Goal: Communication & Community: Participate in discussion

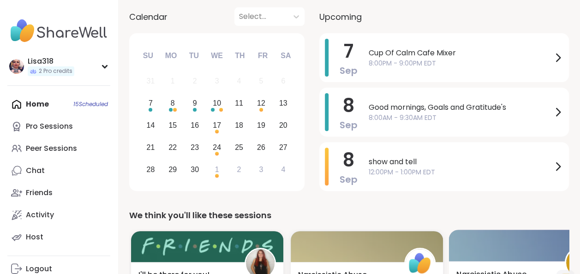
scroll to position [93, 0]
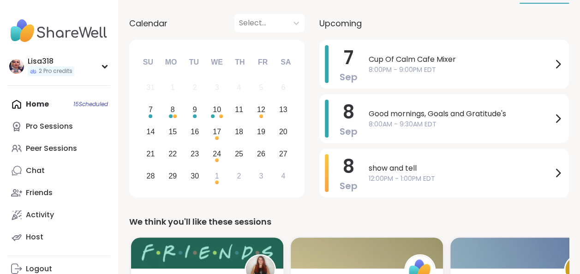
click at [94, 105] on div "Home 15 Scheduled Pro Sessions Peer Sessions Chat Friends Activity Host" at bounding box center [58, 170] width 103 height 155
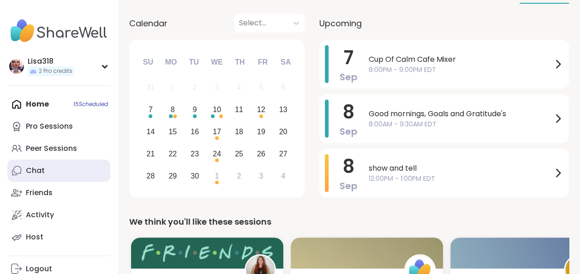
click at [42, 169] on div "Chat" at bounding box center [35, 171] width 19 height 10
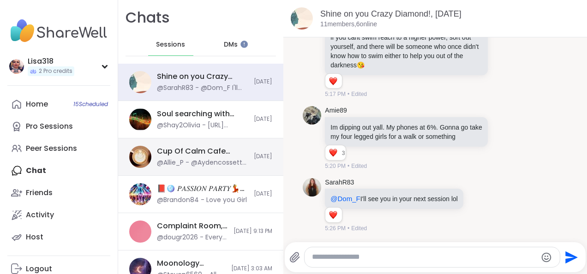
click at [200, 162] on div "@Allie_P - @Aydencossette you have registered for several of my sessions and ne…" at bounding box center [202, 162] width 91 height 9
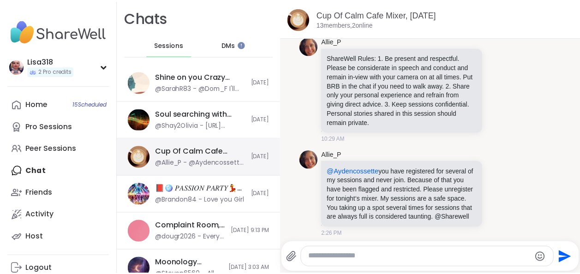
scroll to position [145, 0]
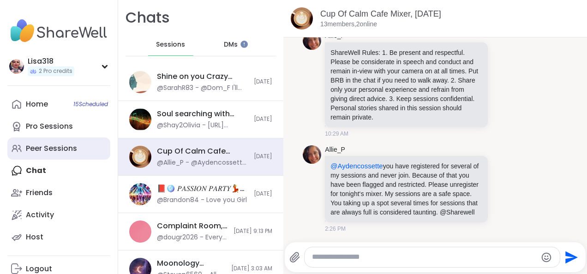
click at [63, 149] on div "Peer Sessions" at bounding box center [51, 149] width 51 height 10
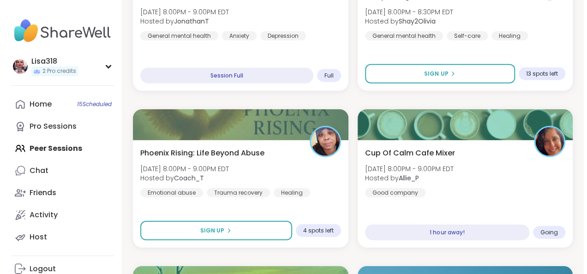
scroll to position [1170, 0]
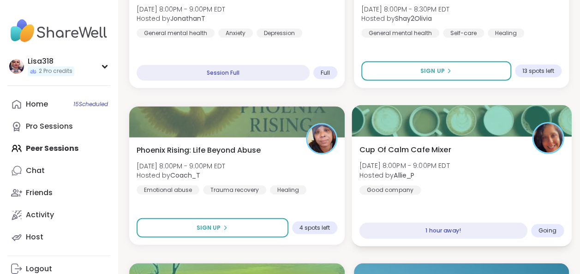
click at [484, 187] on div "Cup Of Calm Cafe Mixer [DATE] 8:00PM - 9:00PM EDT Hosted by Allie_P Good company" at bounding box center [461, 169] width 204 height 51
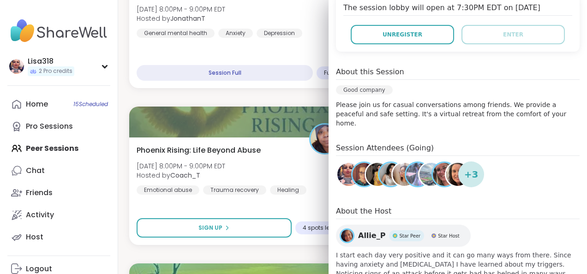
scroll to position [202, 0]
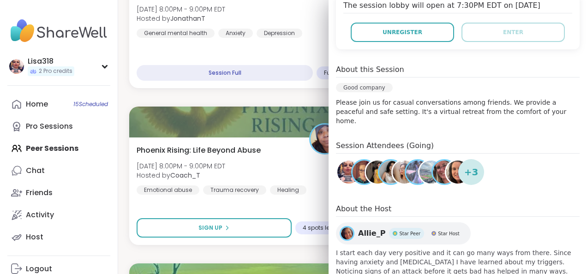
click at [354, 169] on img at bounding box center [364, 172] width 23 height 23
click at [366, 170] on img at bounding box center [377, 172] width 23 height 23
click at [379, 170] on img at bounding box center [390, 172] width 23 height 23
click at [393, 169] on img at bounding box center [404, 172] width 23 height 23
click at [406, 170] on img at bounding box center [417, 172] width 23 height 23
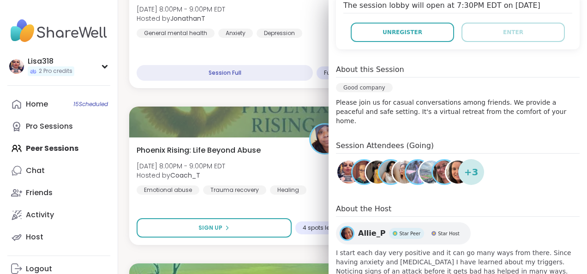
click at [421, 165] on img at bounding box center [430, 172] width 23 height 23
click at [433, 165] on img at bounding box center [444, 172] width 23 height 23
click at [447, 166] on img at bounding box center [457, 172] width 23 height 23
click at [468, 165] on span "+ 3" at bounding box center [471, 172] width 14 height 14
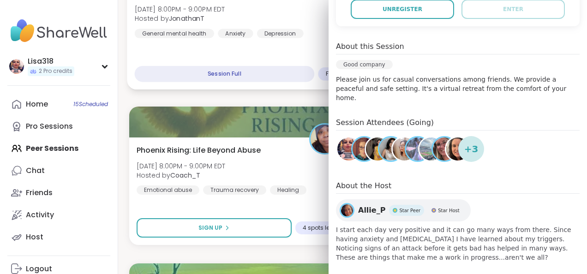
click at [307, 48] on div "You Are Not Alone With This [DATE] 8:00PM - 9:00PM EDT Hosted by JonathanT Gene…" at bounding box center [238, 35] width 223 height 110
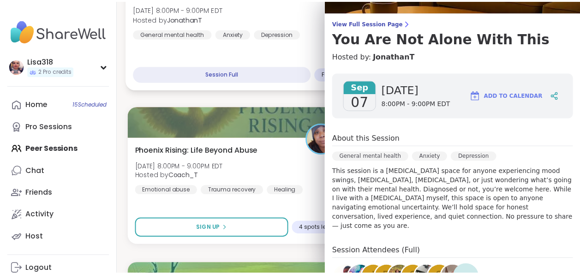
scroll to position [0, 0]
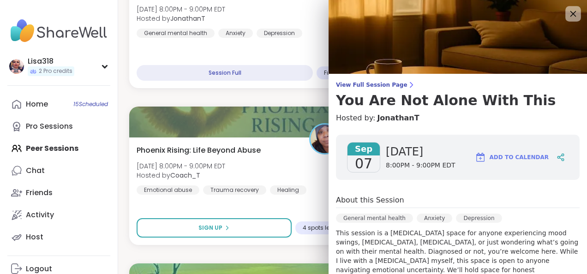
click at [570, 16] on icon at bounding box center [573, 14] width 6 height 6
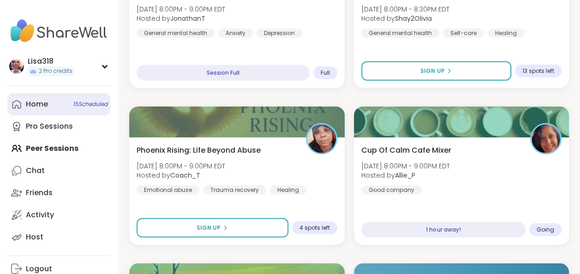
click at [33, 108] on div "Home 15 Scheduled" at bounding box center [37, 104] width 22 height 10
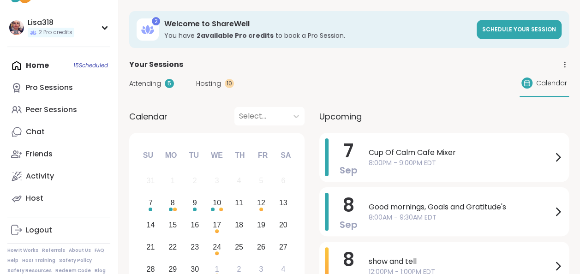
scroll to position [47, 0]
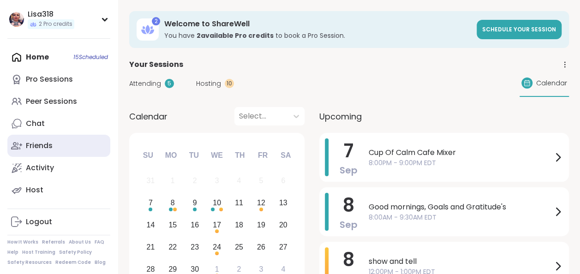
click at [47, 150] on div "Friends" at bounding box center [39, 146] width 27 height 10
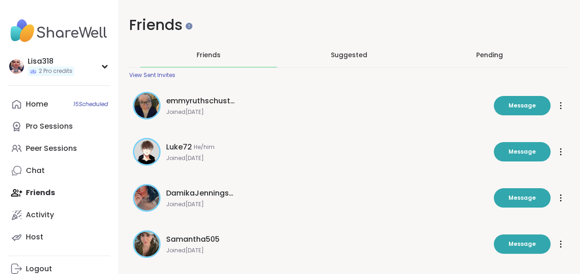
click at [491, 62] on div "Pending" at bounding box center [489, 55] width 137 height 24
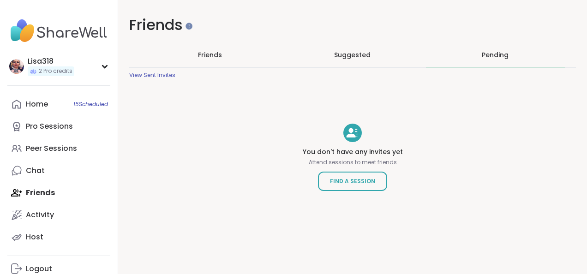
click at [355, 56] on span "Suggested" at bounding box center [352, 54] width 36 height 9
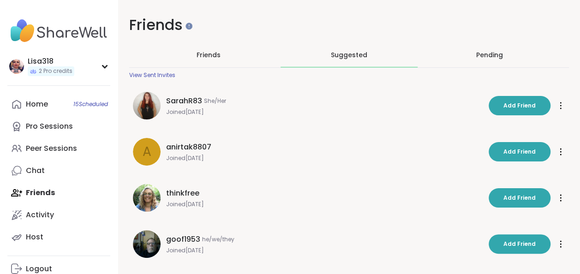
click at [215, 55] on span "Friends" at bounding box center [209, 54] width 24 height 9
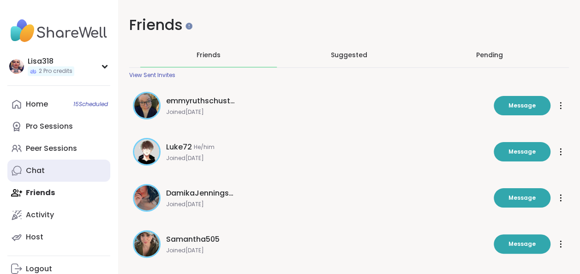
click at [37, 174] on div "Chat" at bounding box center [35, 171] width 19 height 10
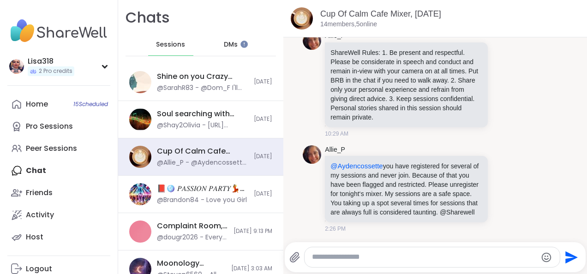
scroll to position [145, 0]
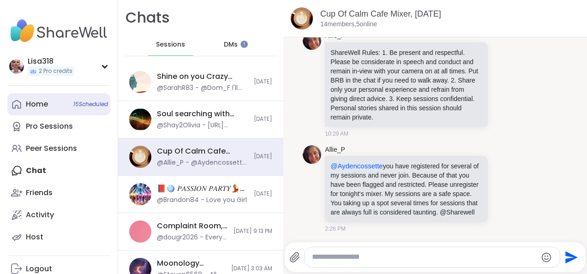
click at [51, 102] on link "Home 15 Scheduled" at bounding box center [58, 104] width 103 height 22
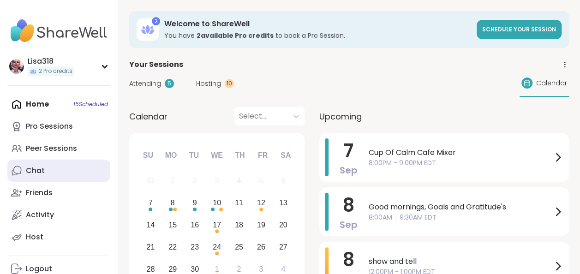
click at [41, 169] on div "Chat" at bounding box center [35, 171] width 19 height 10
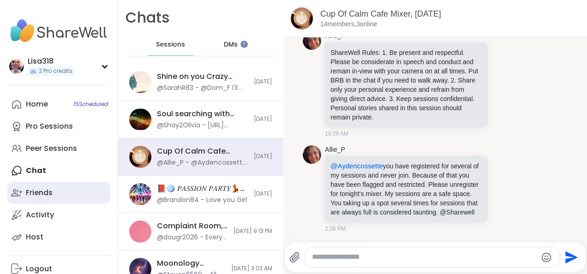
click at [53, 194] on div "Friends" at bounding box center [39, 193] width 27 height 10
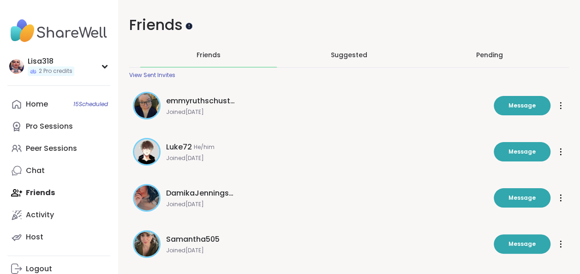
click at [192, 27] on div at bounding box center [189, 25] width 7 height 7
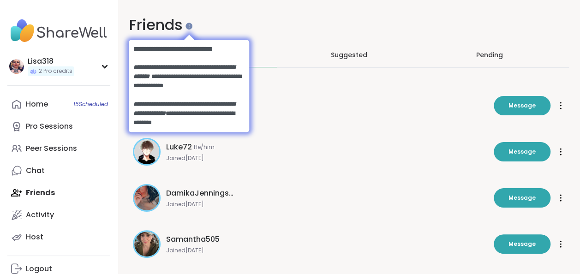
click at [317, 48] on div "Suggested" at bounding box center [349, 55] width 137 height 24
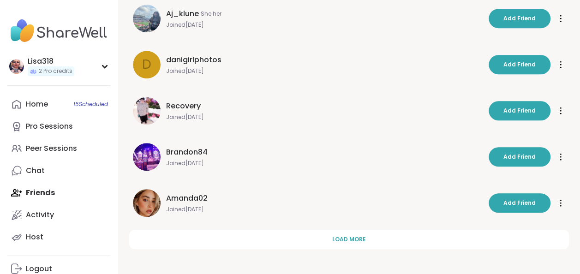
scroll to position [318, 0]
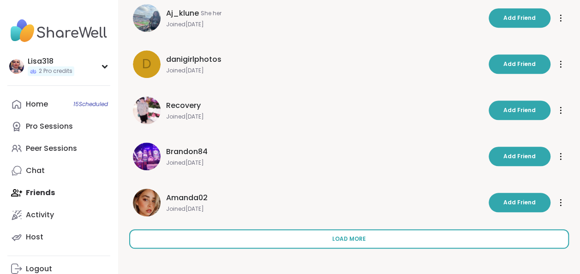
click at [325, 242] on button "Load more" at bounding box center [349, 238] width 440 height 19
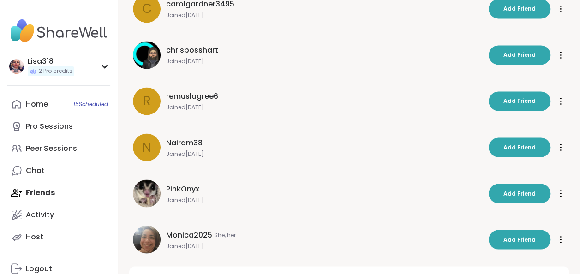
scroll to position [780, 0]
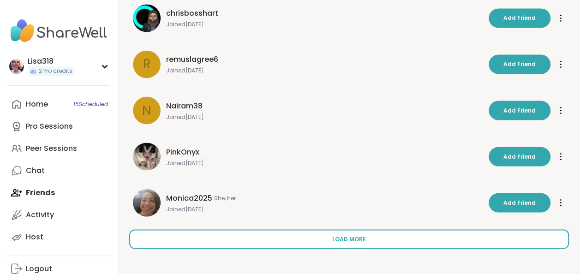
click at [349, 233] on button "Load more" at bounding box center [349, 238] width 440 height 19
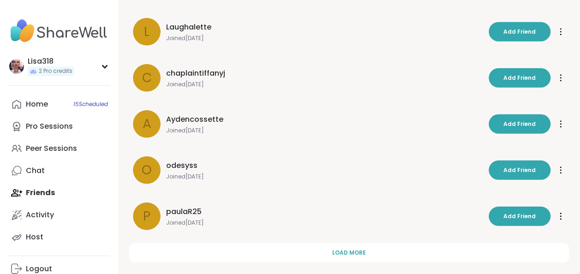
scroll to position [1241, 0]
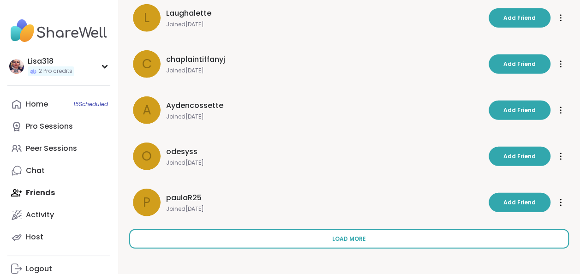
click at [341, 235] on span "Load more" at bounding box center [349, 239] width 34 height 8
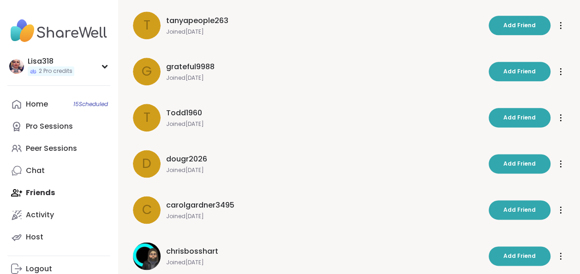
scroll to position [0, 0]
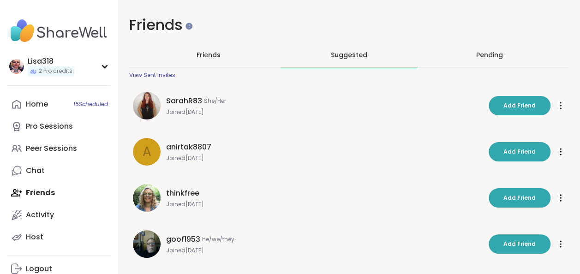
click at [215, 57] on span "Friends" at bounding box center [209, 54] width 24 height 9
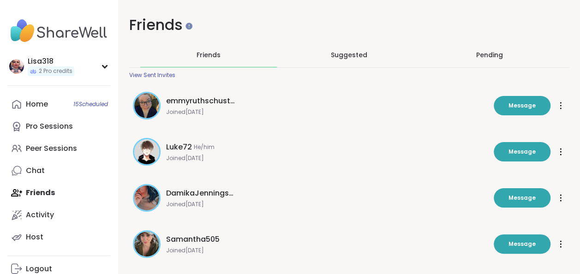
click at [174, 78] on div "View Sent Invites" at bounding box center [152, 75] width 46 height 7
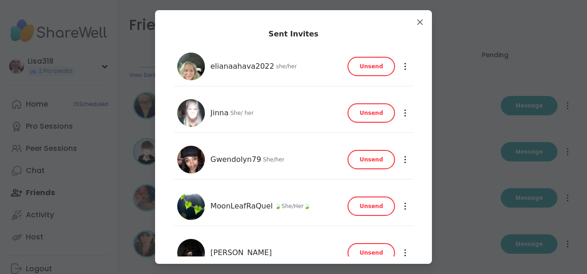
click at [372, 66] on span "Unsend" at bounding box center [371, 66] width 24 height 8
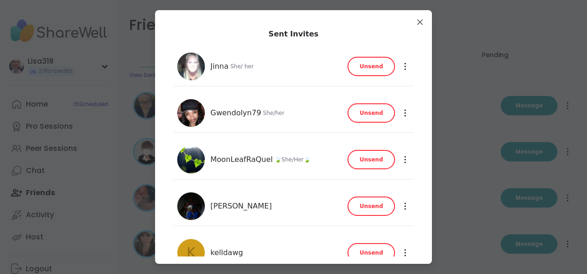
click at [371, 112] on span "Unsend" at bounding box center [371, 113] width 24 height 8
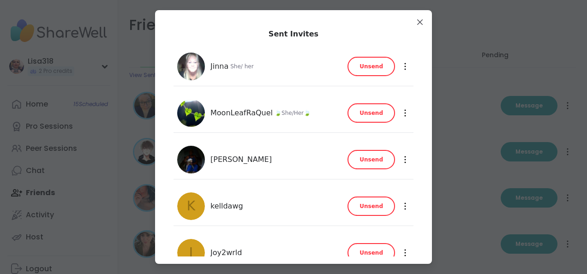
click at [376, 66] on span "Unsend" at bounding box center [371, 66] width 24 height 8
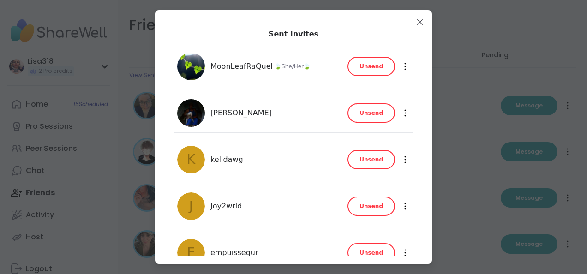
click at [377, 70] on span "Unsend" at bounding box center [371, 66] width 24 height 8
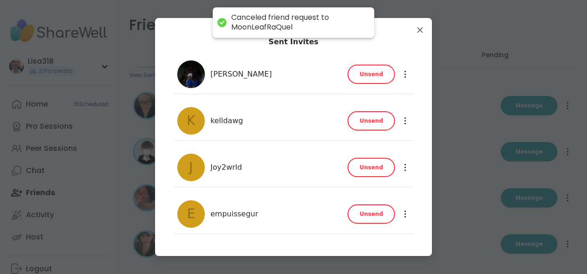
click at [378, 77] on span "Unsend" at bounding box center [371, 74] width 24 height 8
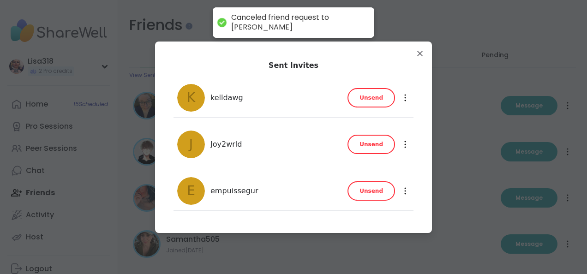
click at [377, 100] on span "Unsend" at bounding box center [371, 98] width 24 height 8
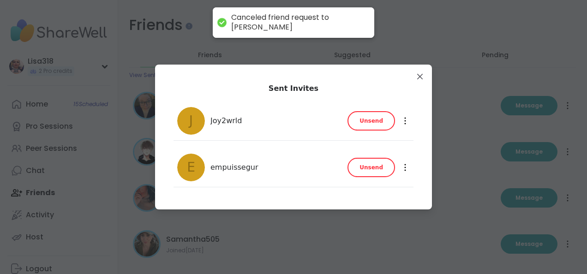
click at [381, 124] on button "Unsend" at bounding box center [371, 120] width 48 height 19
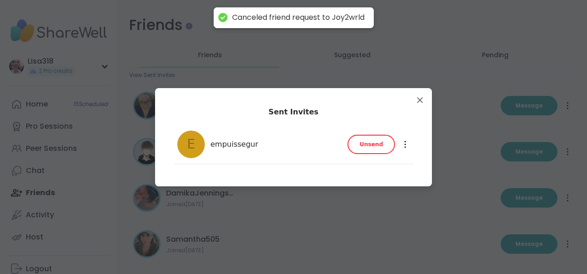
click at [375, 141] on span "Unsend" at bounding box center [371, 144] width 24 height 8
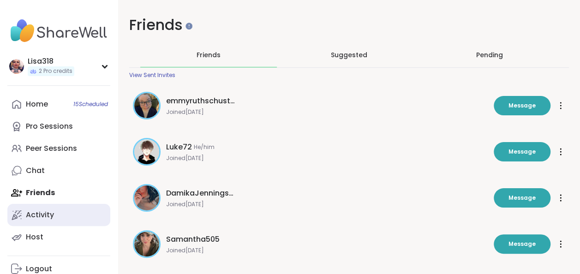
click at [44, 219] on div "Activity" at bounding box center [40, 215] width 28 height 10
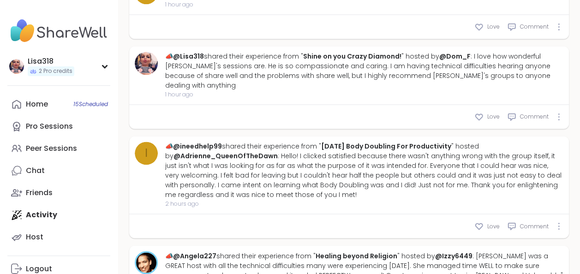
scroll to position [647, 0]
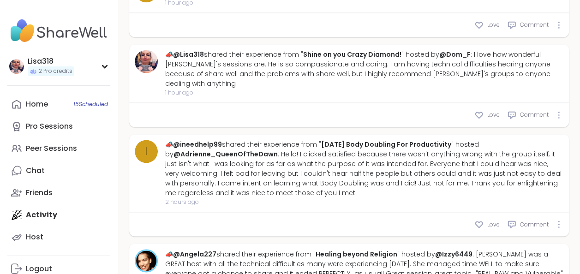
click at [386, 30] on div "Love Comment" at bounding box center [349, 25] width 440 height 24
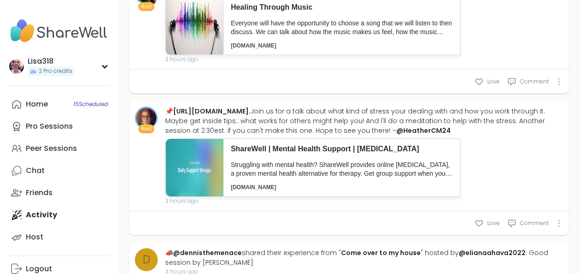
scroll to position [1398, 0]
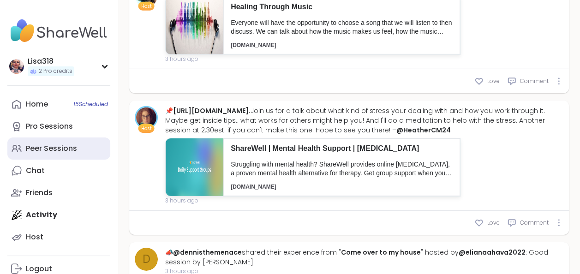
click at [62, 148] on div "Peer Sessions" at bounding box center [51, 149] width 51 height 10
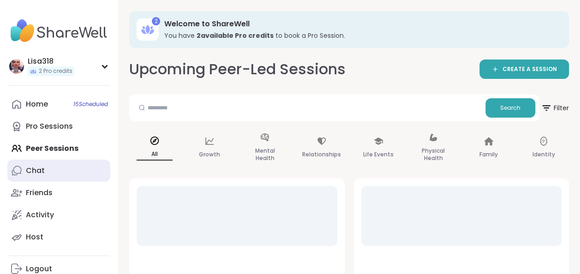
click at [38, 172] on div "Chat" at bounding box center [35, 171] width 19 height 10
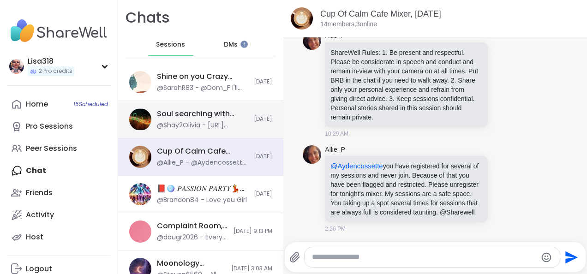
click at [215, 123] on div "@Shay2Olivia - [URL][DOMAIN_NAME]" at bounding box center [202, 125] width 91 height 9
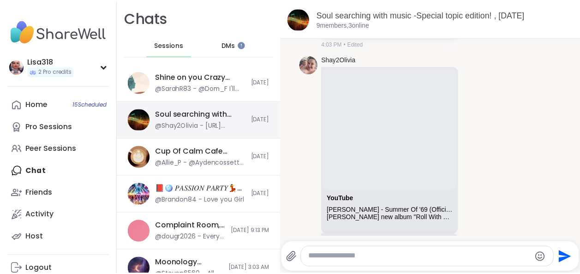
scroll to position [380, 0]
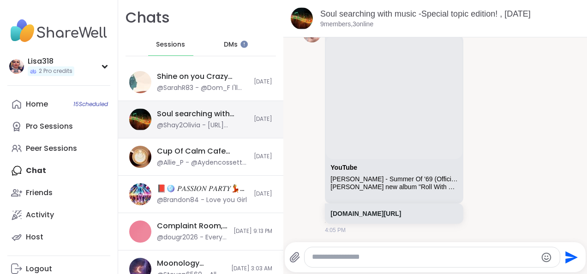
click at [234, 125] on div "@Shay2Olivia - [URL][DOMAIN_NAME]" at bounding box center [202, 125] width 91 height 9
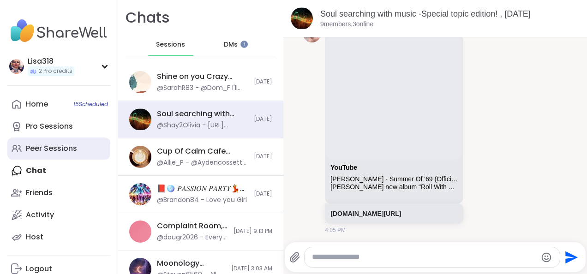
click at [66, 155] on link "Peer Sessions" at bounding box center [58, 149] width 103 height 22
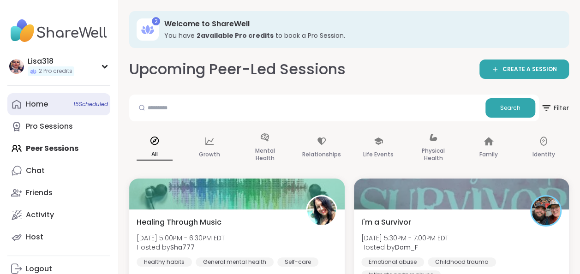
click at [92, 104] on span "15 Scheduled" at bounding box center [90, 104] width 35 height 7
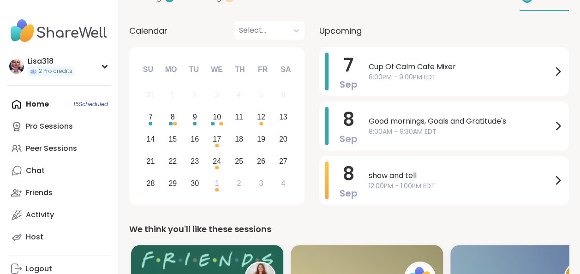
scroll to position [90, 0]
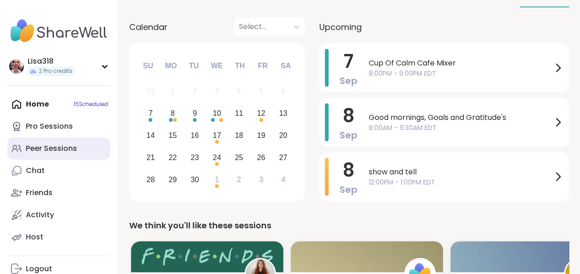
click at [63, 155] on link "Peer Sessions" at bounding box center [58, 149] width 103 height 22
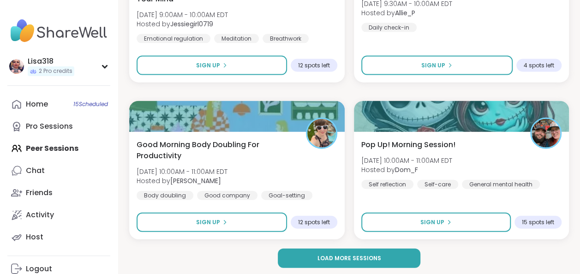
scroll to position [2748, 0]
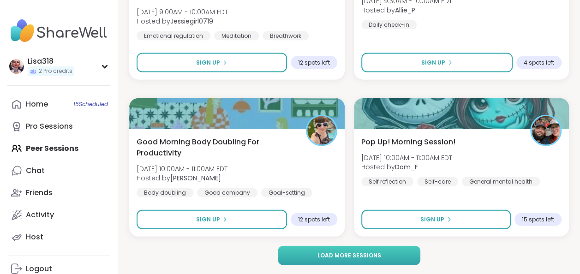
click at [351, 252] on span "Load more sessions" at bounding box center [349, 255] width 64 height 8
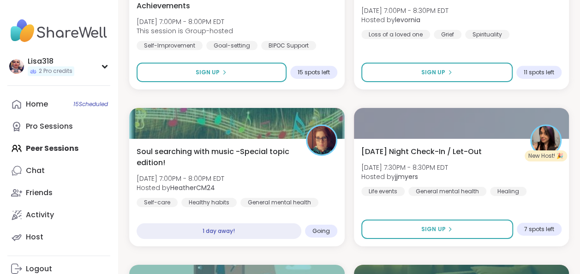
scroll to position [4935, 0]
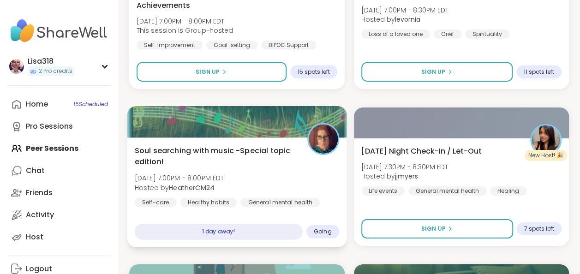
click at [325, 178] on div "Soul searching with music -Special topic edition! [DATE] 7:00PM - 8:00PM EDT Ho…" at bounding box center [237, 176] width 204 height 62
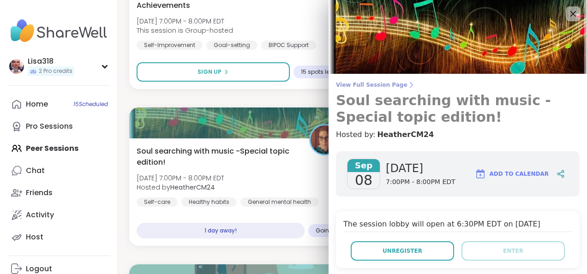
click at [379, 88] on span "View Full Session Page" at bounding box center [458, 84] width 244 height 7
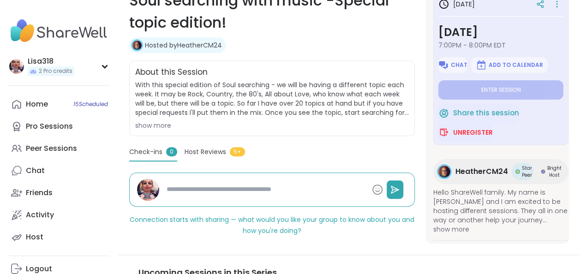
scroll to position [157, 0]
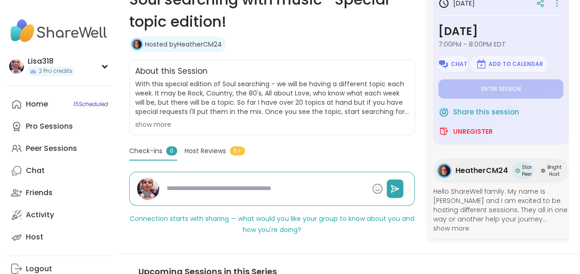
click at [182, 128] on div "show more" at bounding box center [272, 124] width 274 height 9
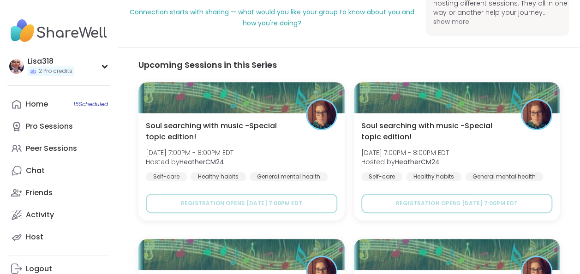
scroll to position [373, 0]
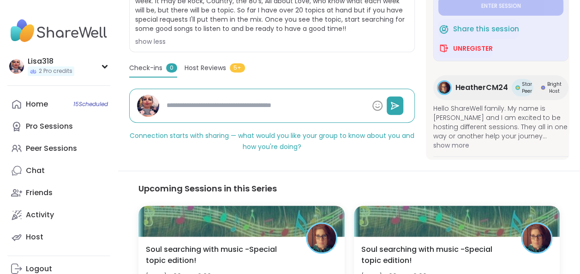
type textarea "*"
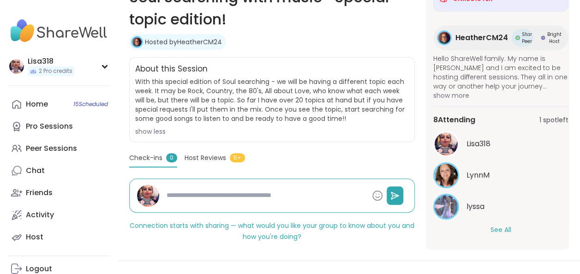
scroll to position [161, 0]
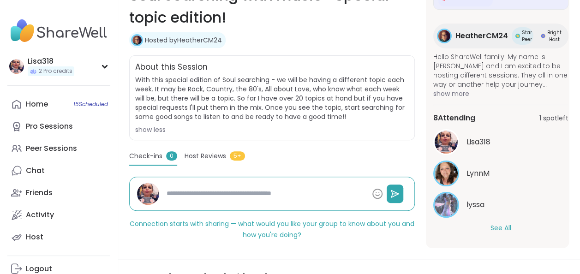
click at [495, 223] on button "See All" at bounding box center [501, 228] width 21 height 10
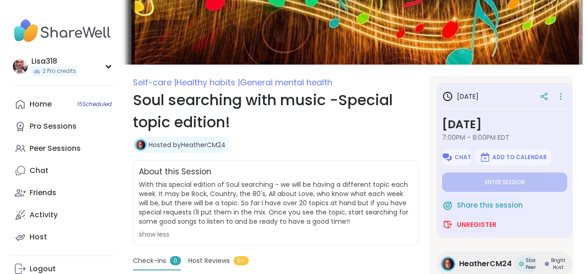
scroll to position [0, 0]
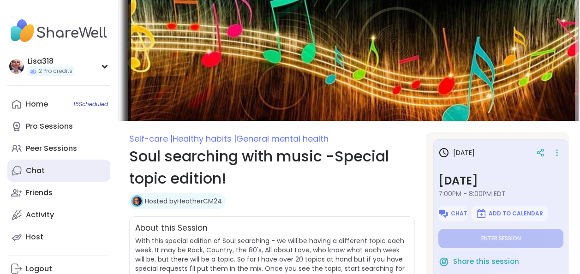
click at [36, 174] on div "Chat" at bounding box center [35, 171] width 19 height 10
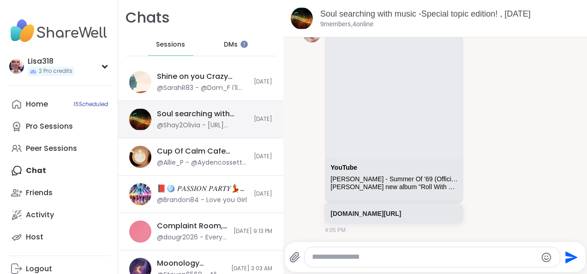
click at [210, 118] on div "Soul searching with music -Special topic edition! , [DATE]" at bounding box center [202, 114] width 91 height 10
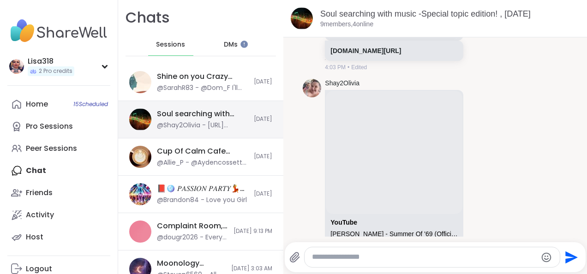
scroll to position [380, 0]
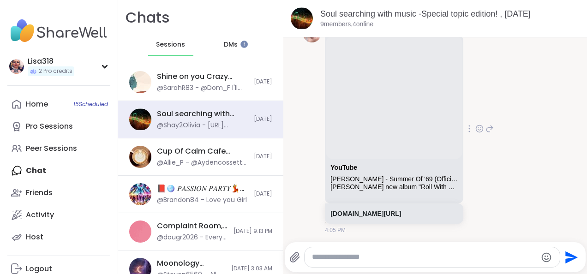
click at [506, 91] on div "Shay2Olivia YouTube [PERSON_NAME] - Summer Of '69 (Official Music Video) [PERSO…" at bounding box center [435, 129] width 264 height 218
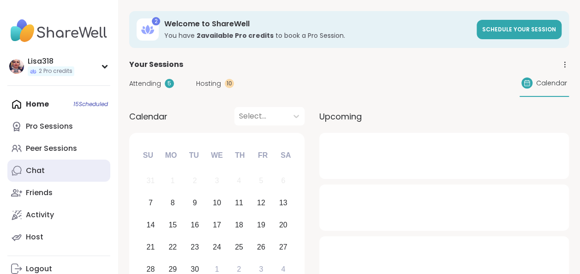
click at [41, 173] on div "Chat" at bounding box center [35, 171] width 19 height 10
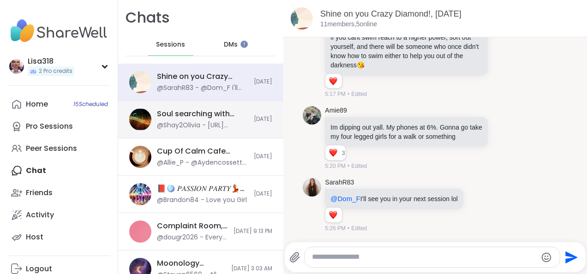
click at [167, 115] on div "Soul searching with music -Special topic edition! , [DATE]" at bounding box center [202, 114] width 91 height 10
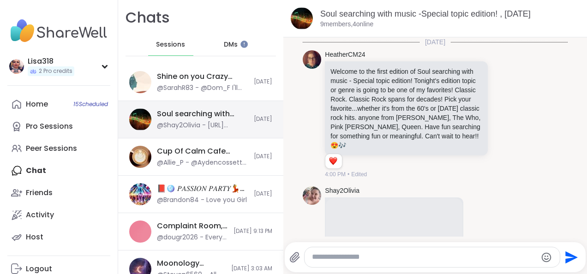
scroll to position [380, 0]
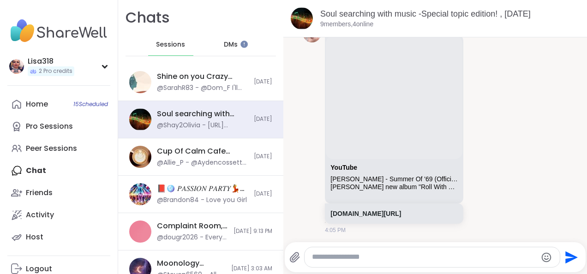
click at [295, 253] on icon at bounding box center [294, 257] width 11 height 11
click at [0, 0] on input "file" at bounding box center [0, 0] width 0 height 0
paste textarea "**********"
type textarea "**********"
click at [566, 258] on icon "Send" at bounding box center [572, 257] width 12 height 12
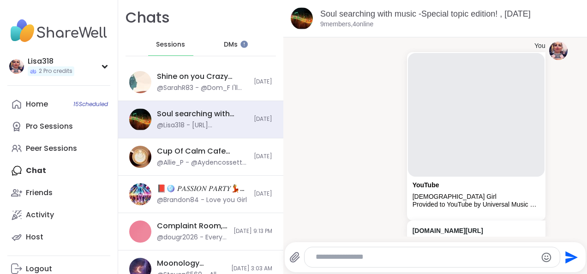
scroll to position [585, 0]
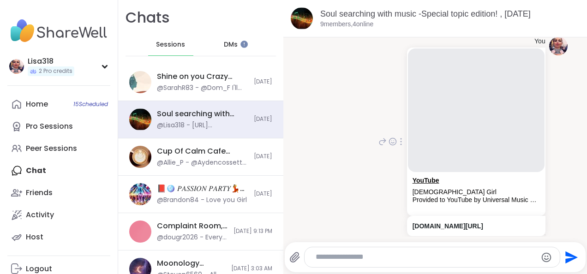
click at [413, 179] on link "YouTube" at bounding box center [426, 180] width 27 height 7
click at [443, 224] on link "youtu.be/8v8-RSyuUeE?list=RD8v8-RSyuUeE" at bounding box center [448, 225] width 71 height 7
drag, startPoint x: 416, startPoint y: 257, endPoint x: 420, endPoint y: 262, distance: 6.2
click at [420, 262] on div at bounding box center [432, 257] width 255 height 20
drag, startPoint x: 420, startPoint y: 262, endPoint x: 381, endPoint y: 257, distance: 39.0
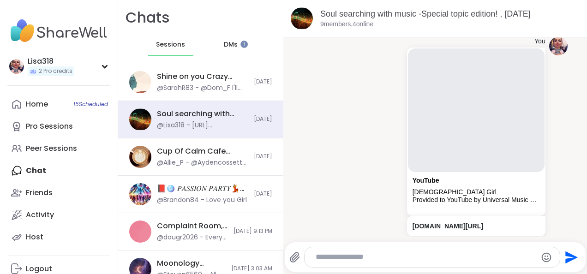
paste textarea "**********"
type textarea "**********"
click at [566, 256] on icon "Send" at bounding box center [572, 257] width 12 height 12
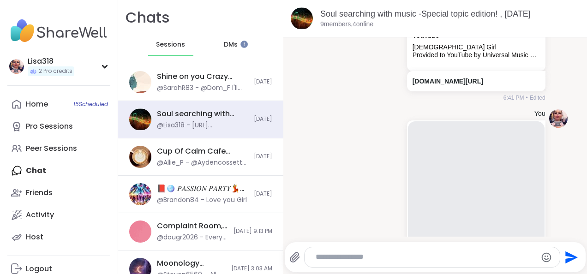
scroll to position [728, 0]
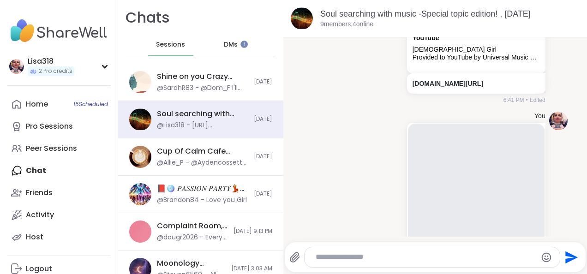
click at [550, 126] on li "You YouTube American Girl Provided to YouTube by Universal Music GroupAmerican …" at bounding box center [435, 217] width 286 height 218
click at [397, 220] on div at bounding box center [401, 216] width 8 height 11
click at [398, 230] on icon at bounding box center [401, 229] width 6 height 7
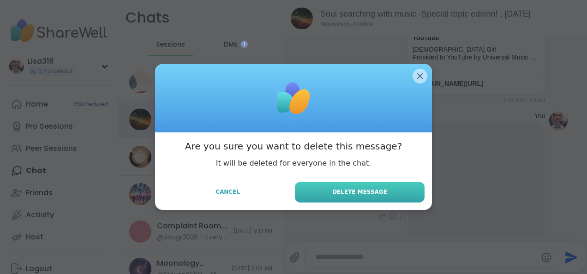
click at [351, 190] on span "Delete Message" at bounding box center [359, 192] width 55 height 8
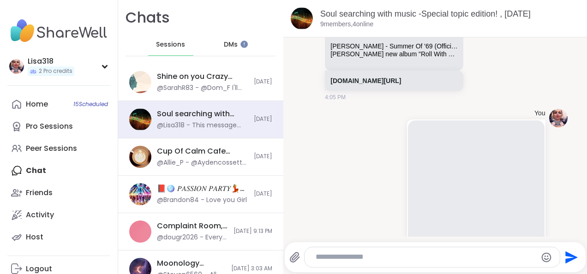
scroll to position [510, 0]
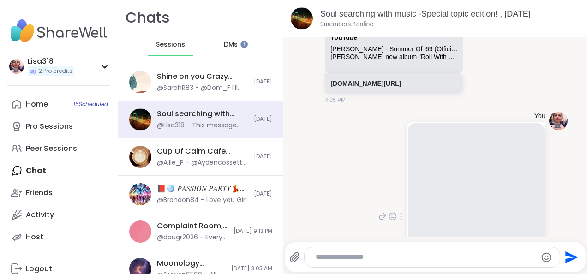
click at [377, 129] on div "You YouTube American Girl Provided to YouTube by Universal Music GroupAmerican …" at bounding box center [461, 217] width 169 height 210
click at [397, 211] on div at bounding box center [401, 216] width 8 height 11
click at [396, 228] on icon at bounding box center [400, 229] width 9 height 9
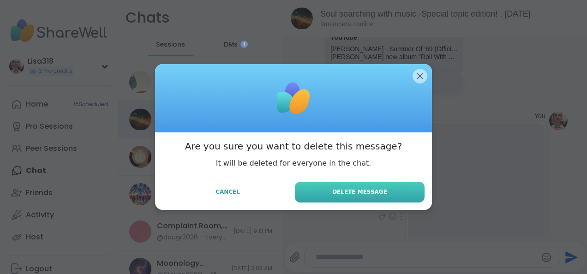
click at [362, 191] on span "Delete Message" at bounding box center [359, 192] width 55 height 8
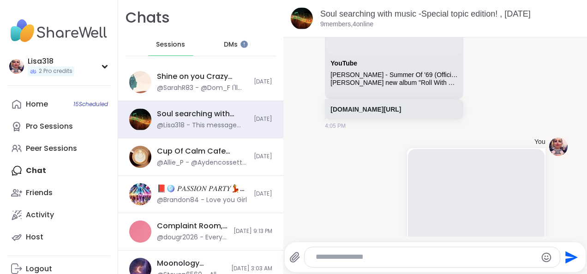
scroll to position [484, 0]
click at [350, 258] on textarea "Type your message" at bounding box center [425, 257] width 218 height 10
click at [296, 257] on icon at bounding box center [294, 257] width 11 height 11
click at [0, 0] on input "file" at bounding box center [0, 0] width 0 height 0
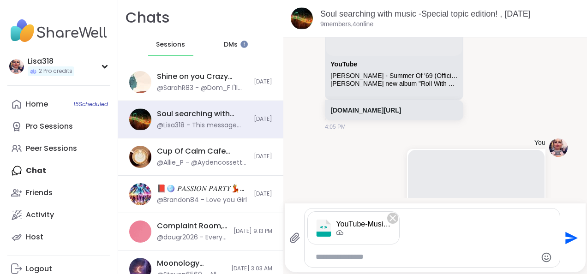
click at [397, 221] on icon "Remove attachment" at bounding box center [392, 218] width 11 height 11
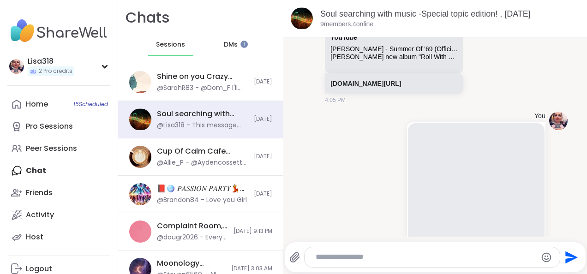
scroll to position [521, 0]
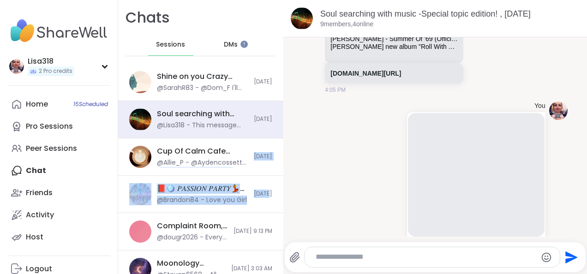
drag, startPoint x: 397, startPoint y: 221, endPoint x: 296, endPoint y: 216, distance: 101.2
click at [296, 216] on div "Chats Sessions DMs Shine on you Crazy Diamond!, Sep 07 @SarahR83 - @Dom_F I'll …" at bounding box center [352, 137] width 469 height 274
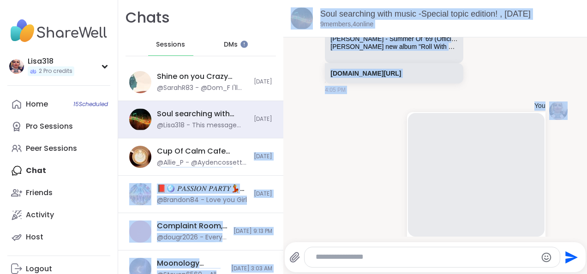
drag, startPoint x: 296, startPoint y: 216, endPoint x: 321, endPoint y: 214, distance: 25.4
click at [321, 214] on div "You YouTube American Girl Provided to YouTube by Universal Music GroupAmerican …" at bounding box center [435, 207] width 264 height 219
click at [357, 210] on div "You YouTube American Girl Provided to YouTube by Universal Music GroupAmerican …" at bounding box center [435, 207] width 264 height 219
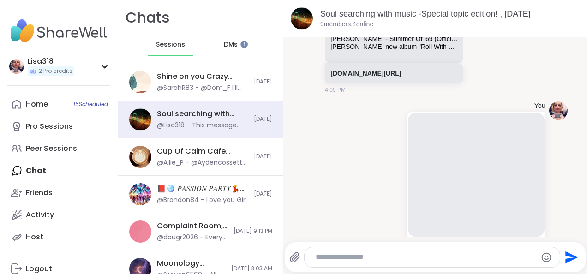
paste textarea "**********"
type textarea "**********"
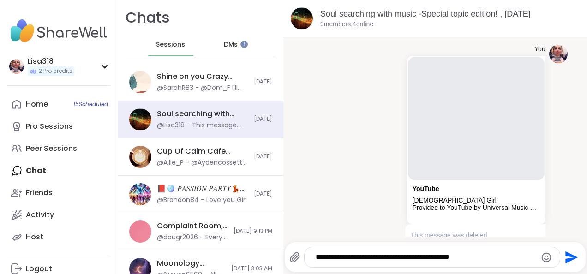
scroll to position [817, 0]
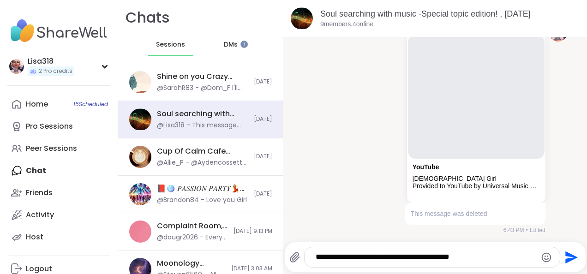
click at [566, 259] on icon "Send" at bounding box center [570, 257] width 15 height 15
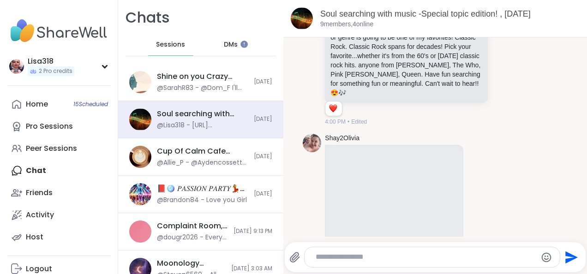
scroll to position [0, 0]
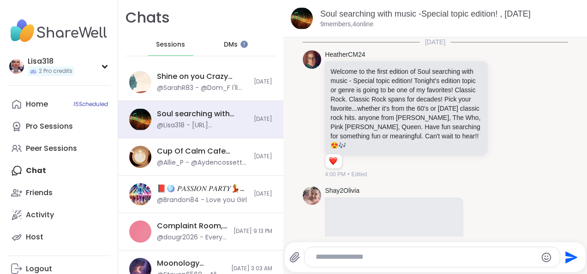
click at [404, 167] on div "1 1" at bounding box center [407, 164] width 165 height 16
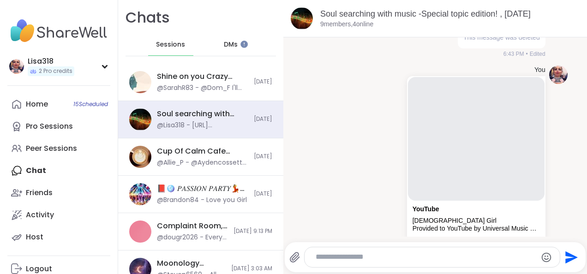
scroll to position [707, 0]
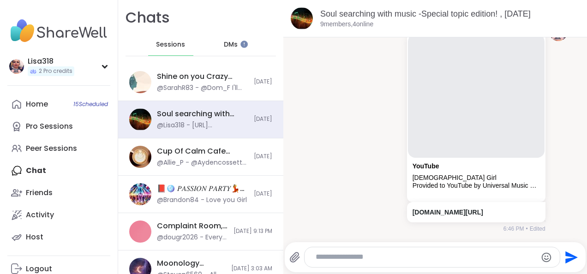
click at [375, 261] on textarea "Type your message" at bounding box center [425, 257] width 218 height 10
paste textarea "**********"
type textarea "**********"
click at [565, 254] on icon "Send" at bounding box center [570, 257] width 15 height 15
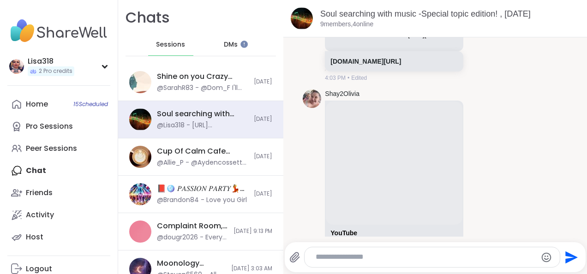
scroll to position [322, 0]
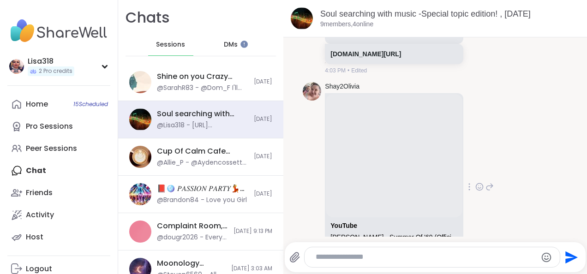
click at [475, 140] on div "Shay2Olivia YouTube [PERSON_NAME] - Summer Of '69 (Official Music Video) [PERSO…" at bounding box center [409, 187] width 169 height 210
click at [479, 187] on icon at bounding box center [479, 187] width 3 height 1
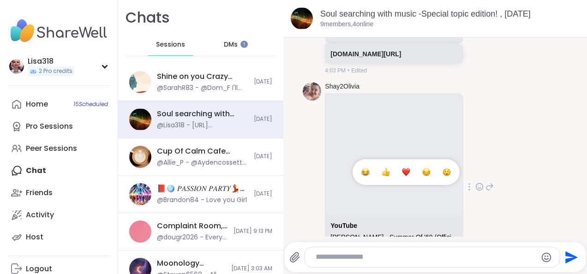
click at [407, 173] on div "Select Reaction: Heart" at bounding box center [406, 172] width 8 height 8
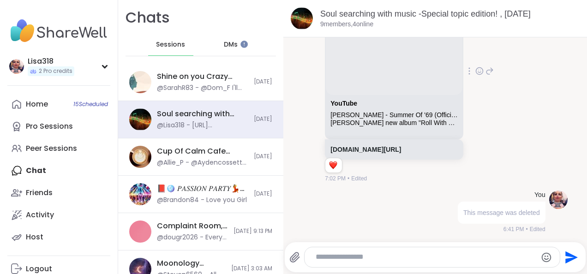
scroll to position [450, 0]
